Goal: Entertainment & Leisure: Consume media (video, audio)

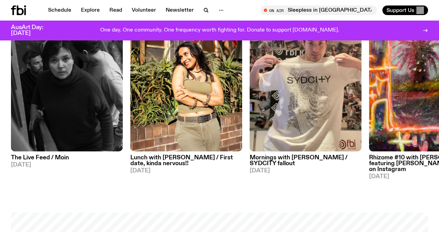
scroll to position [345, 0]
click at [91, 10] on link "Explore" at bounding box center [90, 10] width 27 height 10
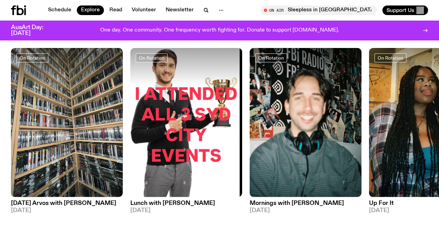
scroll to position [292, 0]
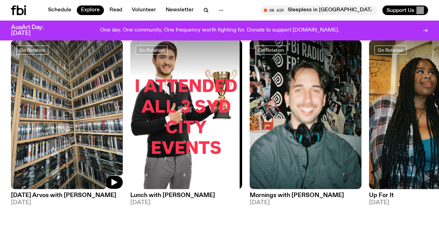
click at [36, 146] on img at bounding box center [67, 114] width 112 height 149
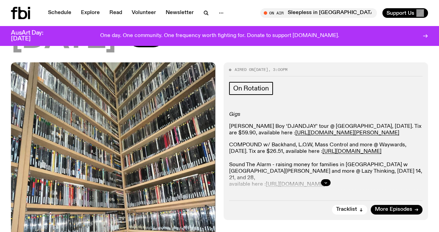
scroll to position [132, 0]
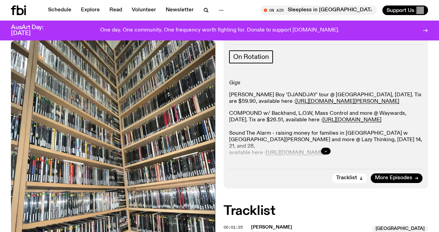
click at [324, 150] on icon "button" at bounding box center [326, 151] width 4 height 4
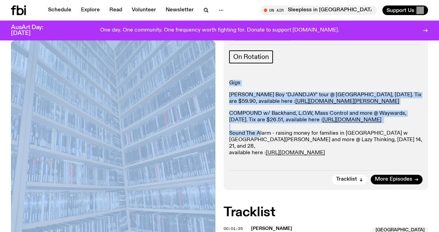
drag, startPoint x: 259, startPoint y: 143, endPoint x: 125, endPoint y: 110, distance: 138.3
click at [288, 88] on div "Gigs Baker Boy ‘DJANDJAY’ tour @ Liberty Hall, 10 April 2026. Tix are $59.90, a…" at bounding box center [325, 118] width 193 height 77
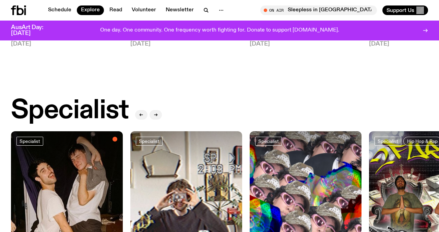
scroll to position [525, 0]
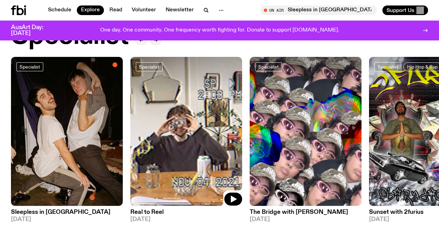
click at [163, 123] on img at bounding box center [186, 131] width 112 height 149
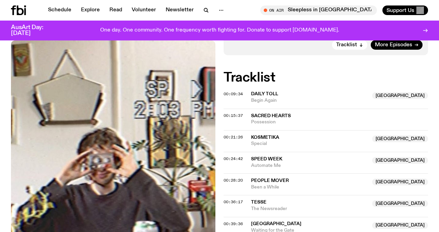
scroll to position [378, 0]
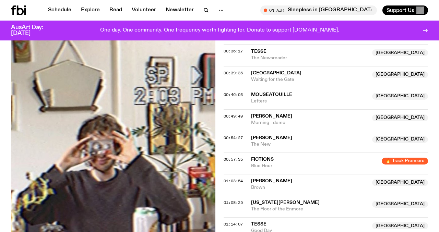
click at [261, 115] on span "Hennessy Rose" at bounding box center [271, 116] width 41 height 5
click at [229, 119] on div "00:49:49 Hennessy Rose NSW Morning - demo Copied NSW" at bounding box center [326, 120] width 204 height 22
click at [235, 114] on span "00:49:49" at bounding box center [233, 116] width 19 height 5
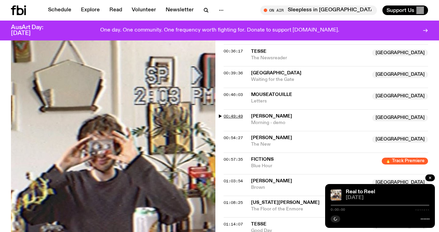
click at [227, 115] on span "00:49:49" at bounding box center [233, 116] width 19 height 5
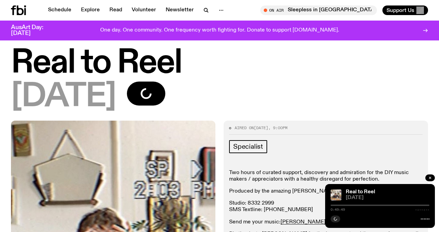
scroll to position [0, 0]
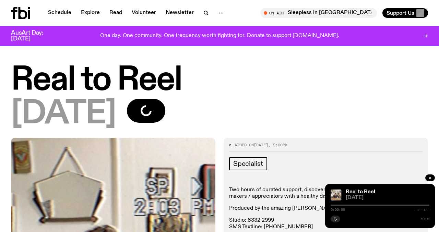
click at [434, 175] on div at bounding box center [430, 179] width 10 height 8
click at [426, 176] on div at bounding box center [430, 179] width 10 height 8
click at [427, 176] on button "button" at bounding box center [430, 178] width 10 height 7
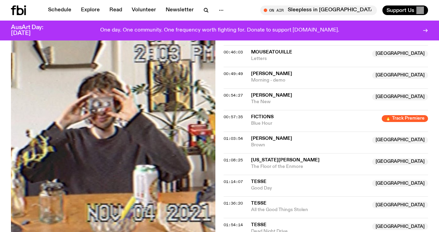
scroll to position [415, 0]
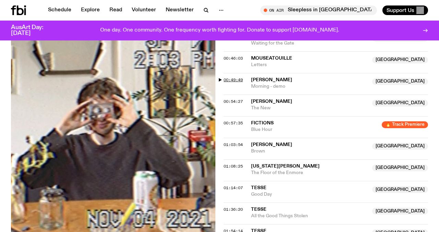
click at [226, 80] on span "00:49:49" at bounding box center [233, 79] width 19 height 5
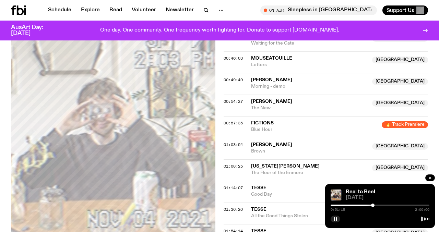
click at [373, 205] on div at bounding box center [372, 205] width 3 height 3
click at [374, 205] on div at bounding box center [373, 205] width 3 height 3
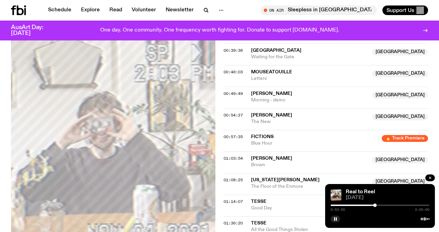
scroll to position [395, 0]
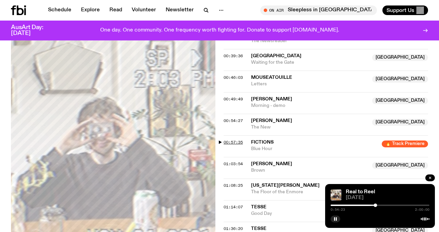
click at [231, 143] on span "00:57:35" at bounding box center [233, 142] width 19 height 5
click at [380, 206] on div at bounding box center [380, 205] width 3 height 3
click at [382, 206] on div at bounding box center [381, 205] width 3 height 3
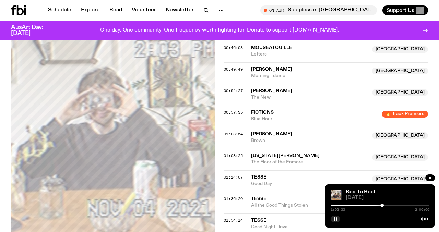
scroll to position [426, 0]
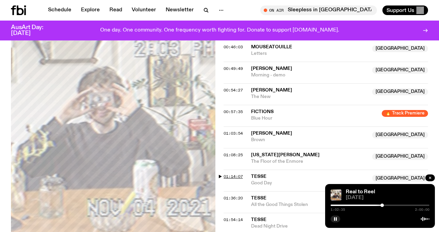
click at [230, 177] on span "01:14:07" at bounding box center [233, 176] width 19 height 5
drag, startPoint x: 392, startPoint y: 206, endPoint x: 396, endPoint y: 206, distance: 3.8
click at [396, 206] on div at bounding box center [395, 205] width 3 height 3
click at [395, 206] on div at bounding box center [394, 205] width 3 height 3
click at [394, 206] on div at bounding box center [393, 205] width 3 height 3
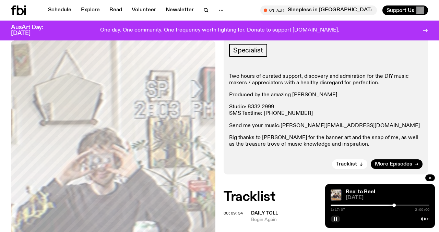
scroll to position [0, 0]
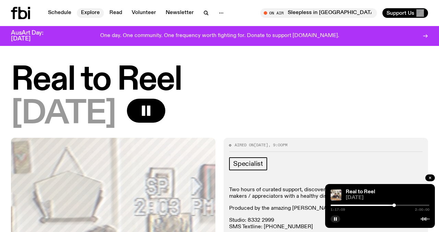
click at [96, 9] on link "Explore" at bounding box center [90, 13] width 27 height 10
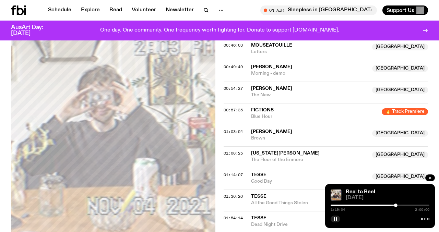
scroll to position [469, 0]
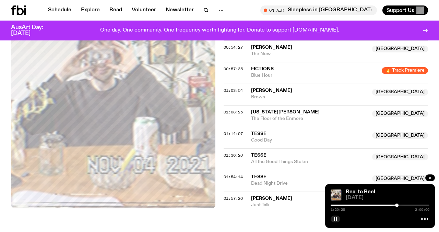
click at [398, 205] on div at bounding box center [380, 205] width 99 height 1
click at [405, 206] on div "1:22:30 2:00:00" at bounding box center [380, 207] width 99 height 8
click at [413, 206] on div at bounding box center [380, 205] width 99 height 1
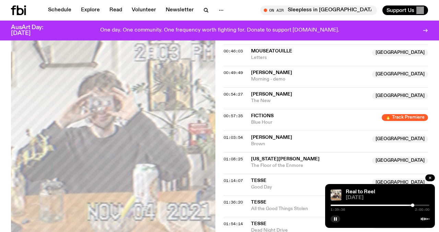
scroll to position [421, 0]
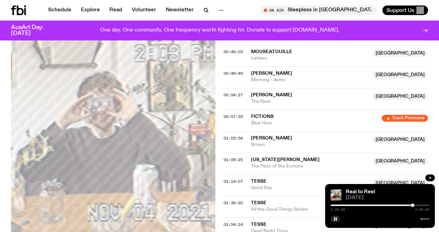
click at [418, 205] on div at bounding box center [380, 205] width 99 height 1
click at [425, 206] on div "1:45:51 2:00:00" at bounding box center [380, 207] width 99 height 8
click at [423, 205] on div at bounding box center [380, 205] width 99 height 1
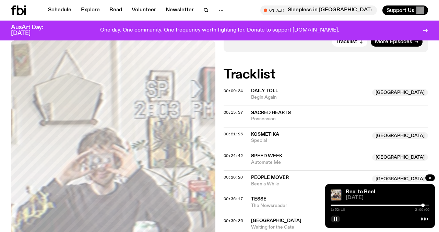
scroll to position [230, 0]
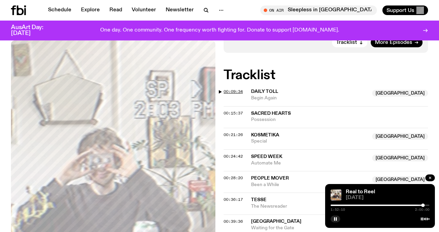
click at [233, 94] on span "00:09:34" at bounding box center [233, 91] width 19 height 5
drag, startPoint x: 338, startPoint y: 204, endPoint x: 333, endPoint y: 206, distance: 6.0
click at [333, 206] on div at bounding box center [332, 205] width 3 height 3
click at [335, 206] on div at bounding box center [334, 205] width 3 height 3
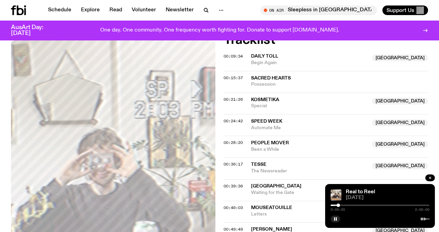
scroll to position [265, 0]
click at [341, 205] on div at bounding box center [341, 205] width 3 height 3
click at [342, 205] on div at bounding box center [341, 205] width 3 height 3
click at [343, 205] on div at bounding box center [342, 205] width 3 height 3
click at [345, 205] on div at bounding box center [344, 205] width 3 height 3
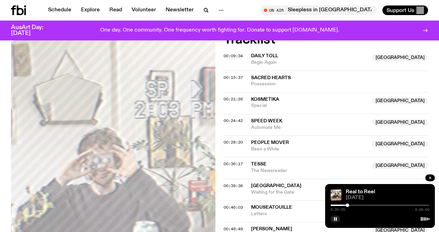
click at [347, 205] on div at bounding box center [347, 205] width 3 height 3
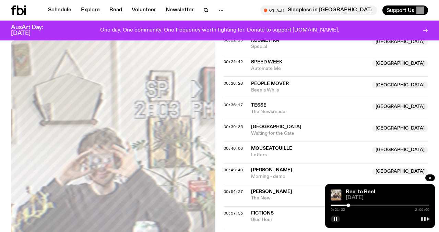
scroll to position [319, 0]
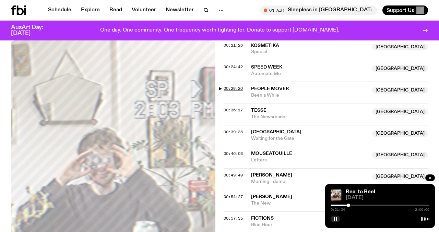
click at [240, 89] on span "00:28:20" at bounding box center [233, 88] width 19 height 5
drag, startPoint x: 352, startPoint y: 204, endPoint x: 358, endPoint y: 205, distance: 5.9
click at [358, 205] on div "0:28:22 2:00:00" at bounding box center [380, 207] width 99 height 8
click at [356, 206] on div at bounding box center [355, 205] width 3 height 3
click at [357, 205] on div at bounding box center [356, 205] width 3 height 3
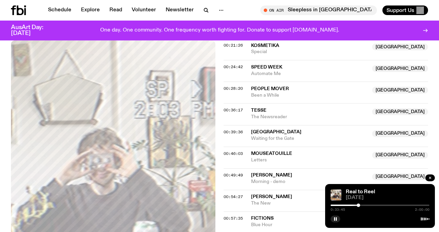
click at [358, 206] on div at bounding box center [358, 205] width 3 height 3
click at [359, 206] on div at bounding box center [358, 205] width 3 height 3
click at [360, 205] on div at bounding box center [359, 205] width 3 height 3
click at [363, 205] on div at bounding box center [362, 205] width 3 height 3
click at [364, 206] on div at bounding box center [363, 205] width 3 height 3
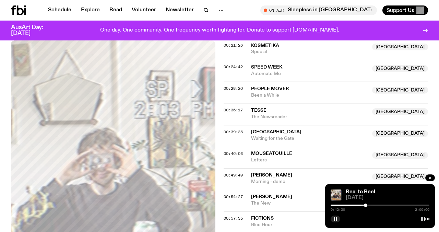
click at [366, 206] on div at bounding box center [365, 205] width 3 height 3
click at [366, 206] on div at bounding box center [366, 205] width 3 height 3
click at [367, 206] on div at bounding box center [366, 205] width 3 height 3
click at [368, 206] on div at bounding box center [367, 205] width 3 height 3
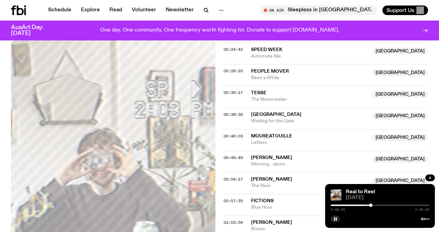
click at [371, 205] on div at bounding box center [370, 205] width 3 height 3
click at [371, 205] on div at bounding box center [371, 205] width 3 height 3
click at [374, 205] on div at bounding box center [374, 205] width 3 height 3
click at [376, 205] on div at bounding box center [375, 205] width 3 height 3
click at [376, 206] on div at bounding box center [375, 205] width 3 height 3
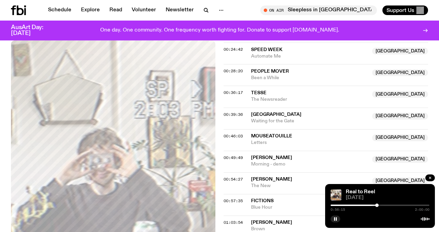
click at [377, 206] on div at bounding box center [376, 205] width 3 height 3
click at [378, 206] on div at bounding box center [377, 205] width 3 height 3
click at [380, 205] on div at bounding box center [379, 205] width 3 height 3
click at [380, 205] on div at bounding box center [380, 205] width 3 height 3
click at [381, 205] on div at bounding box center [381, 205] width 3 height 3
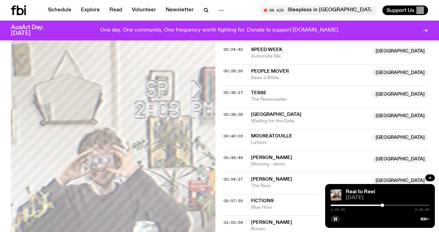
click at [382, 206] on div at bounding box center [382, 205] width 3 height 3
click at [383, 206] on div at bounding box center [382, 205] width 3 height 3
click at [384, 206] on div at bounding box center [383, 205] width 3 height 3
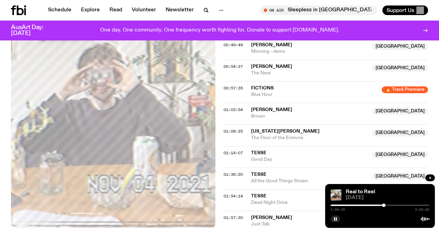
scroll to position [454, 0]
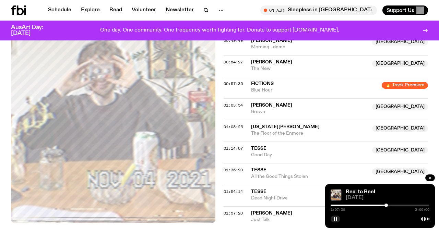
click at [386, 206] on div at bounding box center [385, 205] width 3 height 3
click at [387, 206] on div at bounding box center [386, 205] width 3 height 3
click at [388, 206] on div at bounding box center [387, 205] width 3 height 3
click at [389, 206] on div at bounding box center [388, 205] width 3 height 3
click at [390, 206] on div at bounding box center [389, 205] width 3 height 3
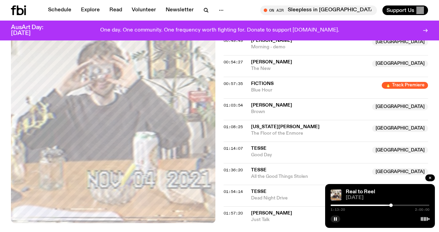
click at [391, 206] on div at bounding box center [390, 205] width 3 height 3
click at [390, 206] on div at bounding box center [390, 205] width 3 height 3
click at [390, 206] on div at bounding box center [389, 205] width 3 height 3
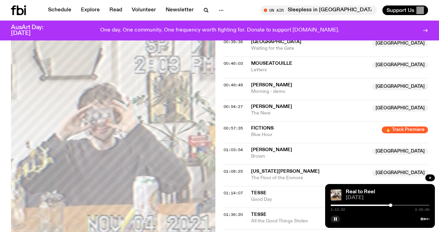
scroll to position [428, 0]
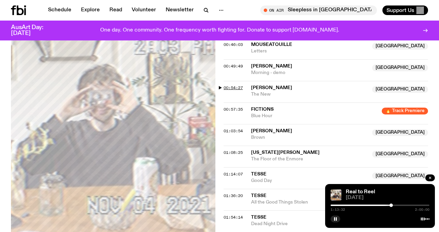
click at [237, 87] on span "00:54:27" at bounding box center [233, 87] width 19 height 5
click at [377, 207] on div at bounding box center [376, 205] width 3 height 3
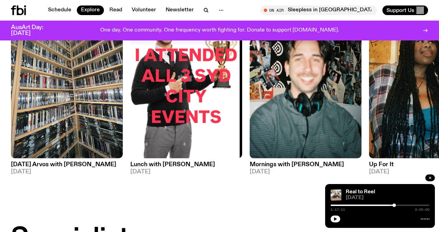
scroll to position [329, 0]
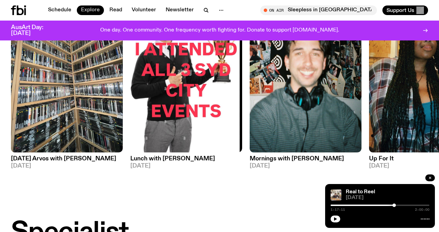
click at [97, 12] on link "Explore" at bounding box center [90, 10] width 27 height 10
click at [298, 108] on img at bounding box center [306, 77] width 112 height 149
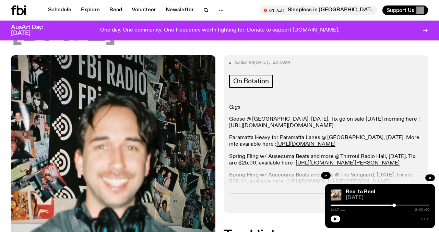
scroll to position [108, 0]
click at [326, 176] on icon "button" at bounding box center [326, 176] width 2 height 1
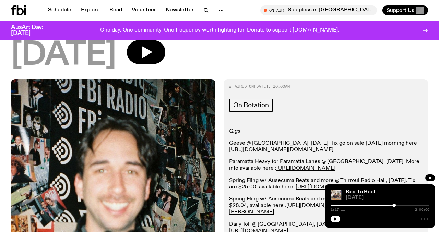
scroll to position [0, 0]
